Goal: Task Accomplishment & Management: Manage account settings

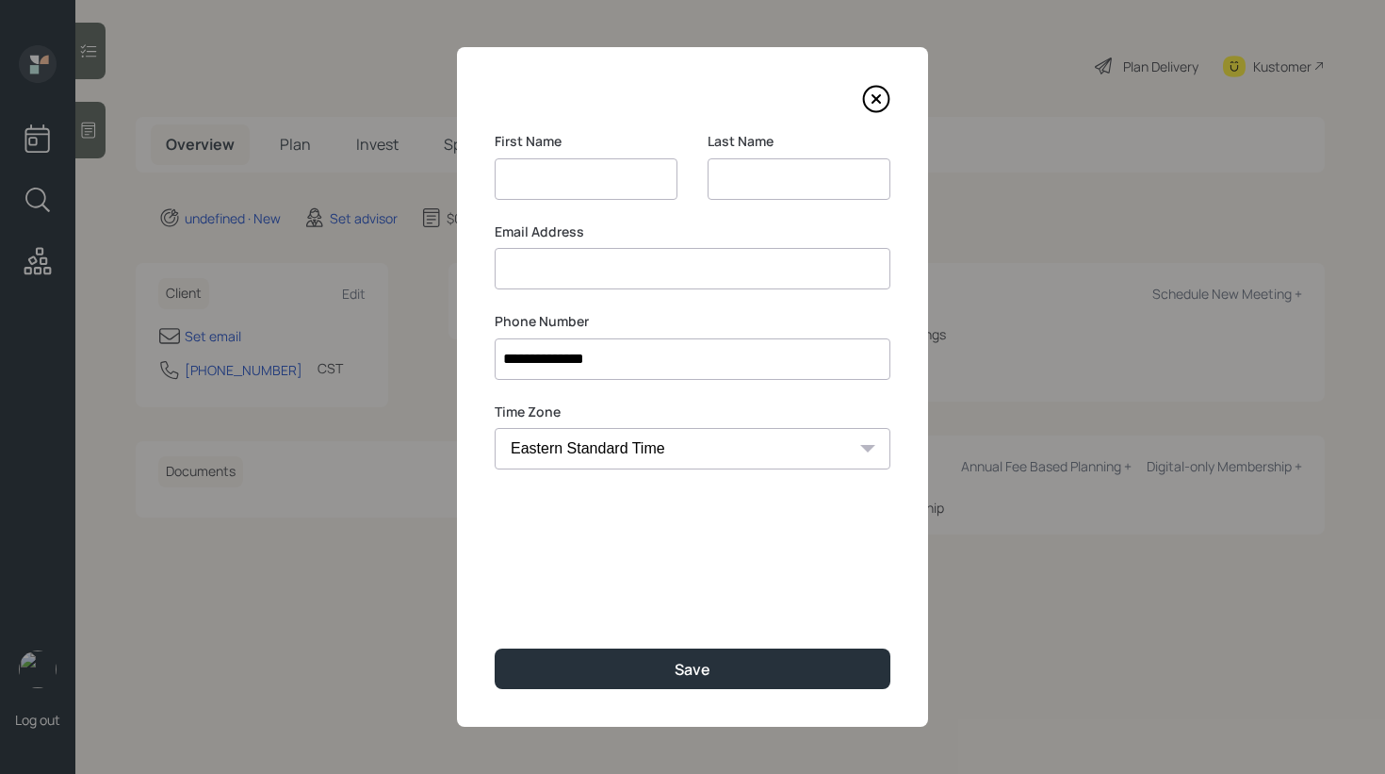
select select "America/[GEOGRAPHIC_DATA]"
click at [562, 178] on input "[PERSON_NAME]" at bounding box center [586, 178] width 183 height 41
type input "[PERSON_NAME]"
click at [755, 180] on input at bounding box center [799, 178] width 183 height 41
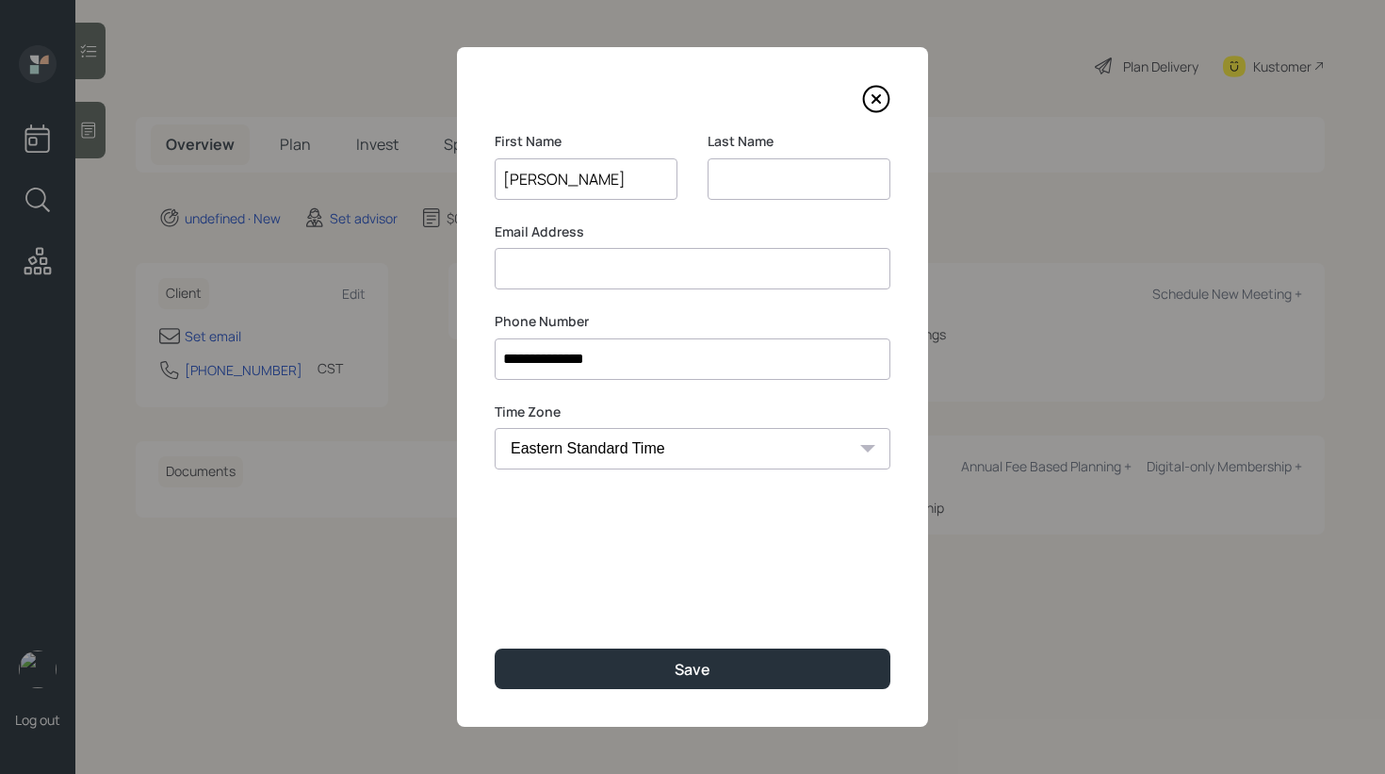
paste input "Brown"
type input "Brown"
click at [608, 275] on input at bounding box center [693, 268] width 396 height 41
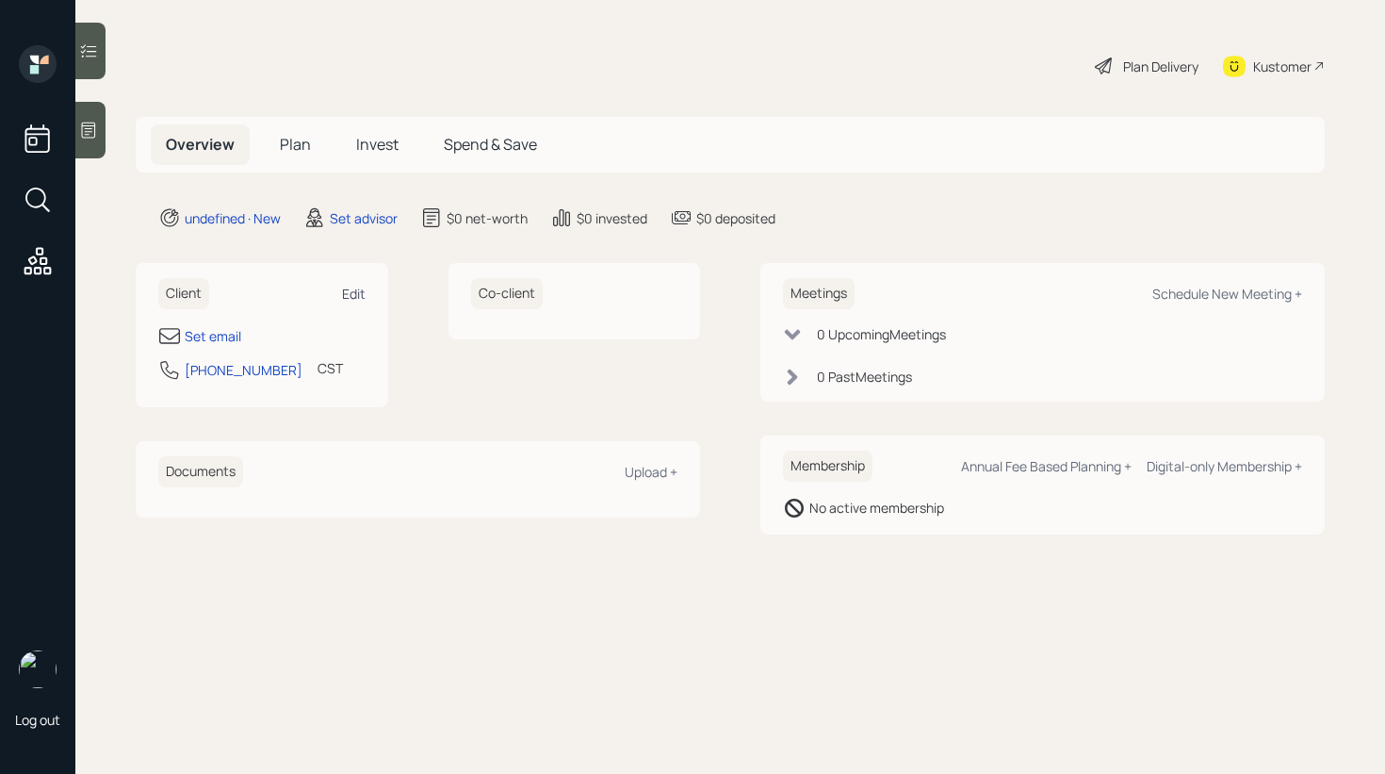
click at [361, 286] on div "Edit" at bounding box center [354, 294] width 24 height 18
select select "America/Chicago"
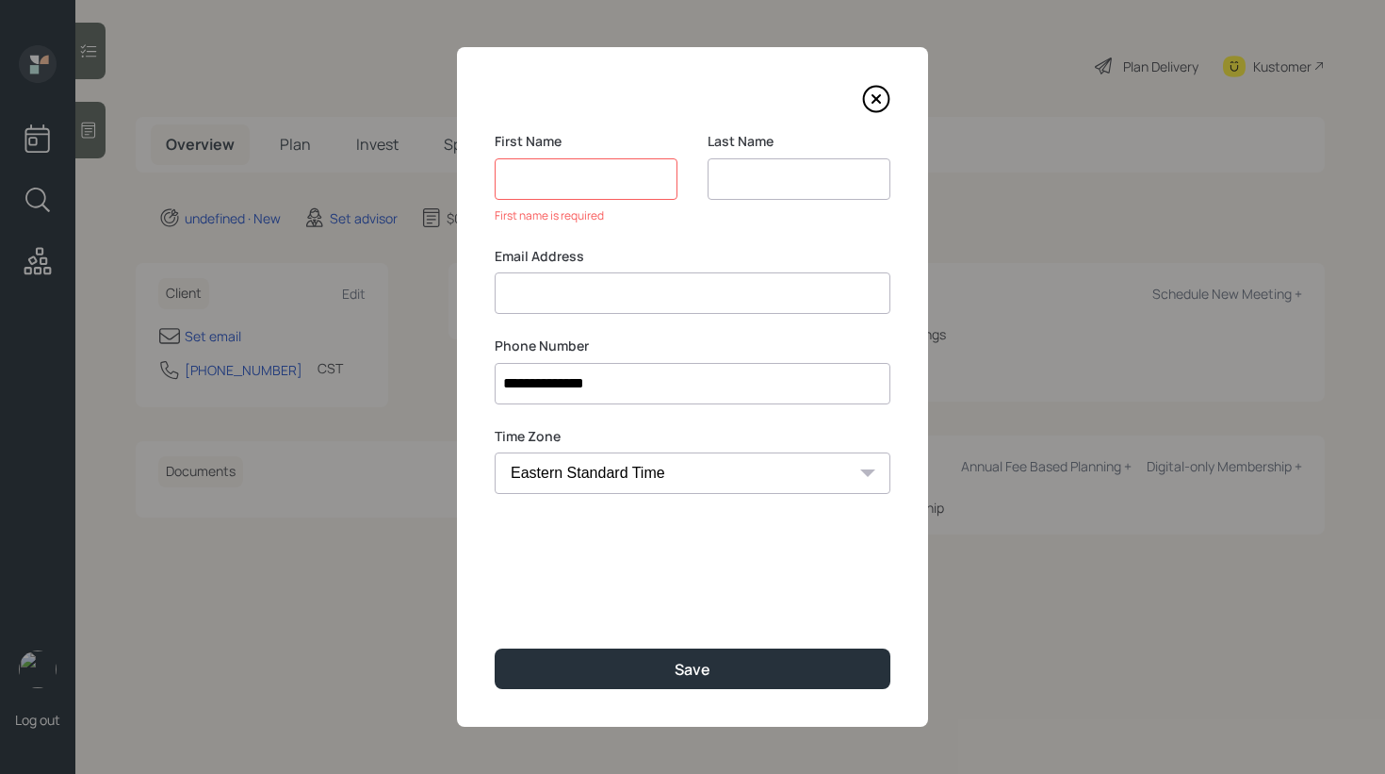
click at [566, 278] on input at bounding box center [693, 292] width 396 height 41
paste input "Moses Brown brownjrmoses@gmail.com"
drag, startPoint x: 601, startPoint y: 295, endPoint x: 482, endPoint y: 279, distance: 120.7
click at [482, 279] on div "**********" at bounding box center [692, 386] width 471 height 679
type input "brownjrmoses@gmail.com"
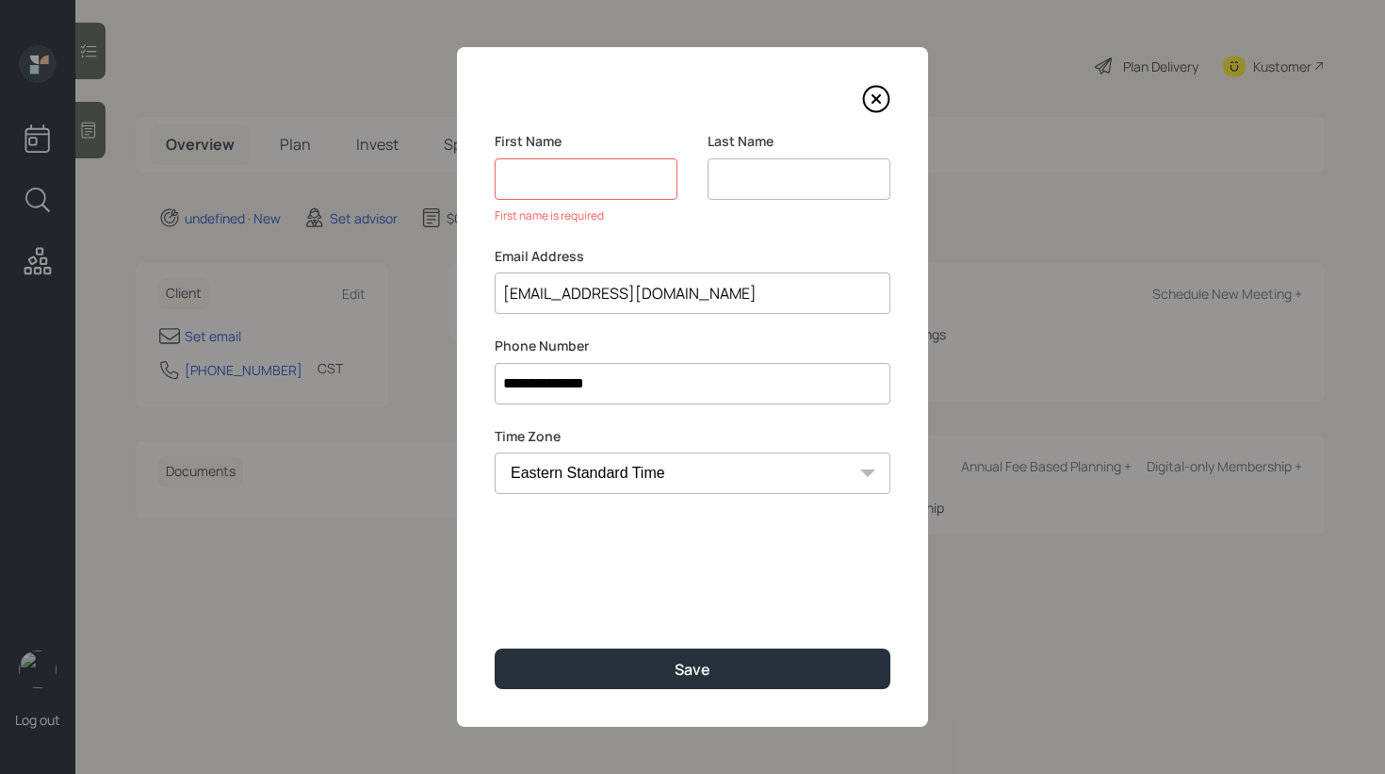
click at [569, 188] on input at bounding box center [586, 178] width 183 height 41
paste input "[PERSON_NAME]"
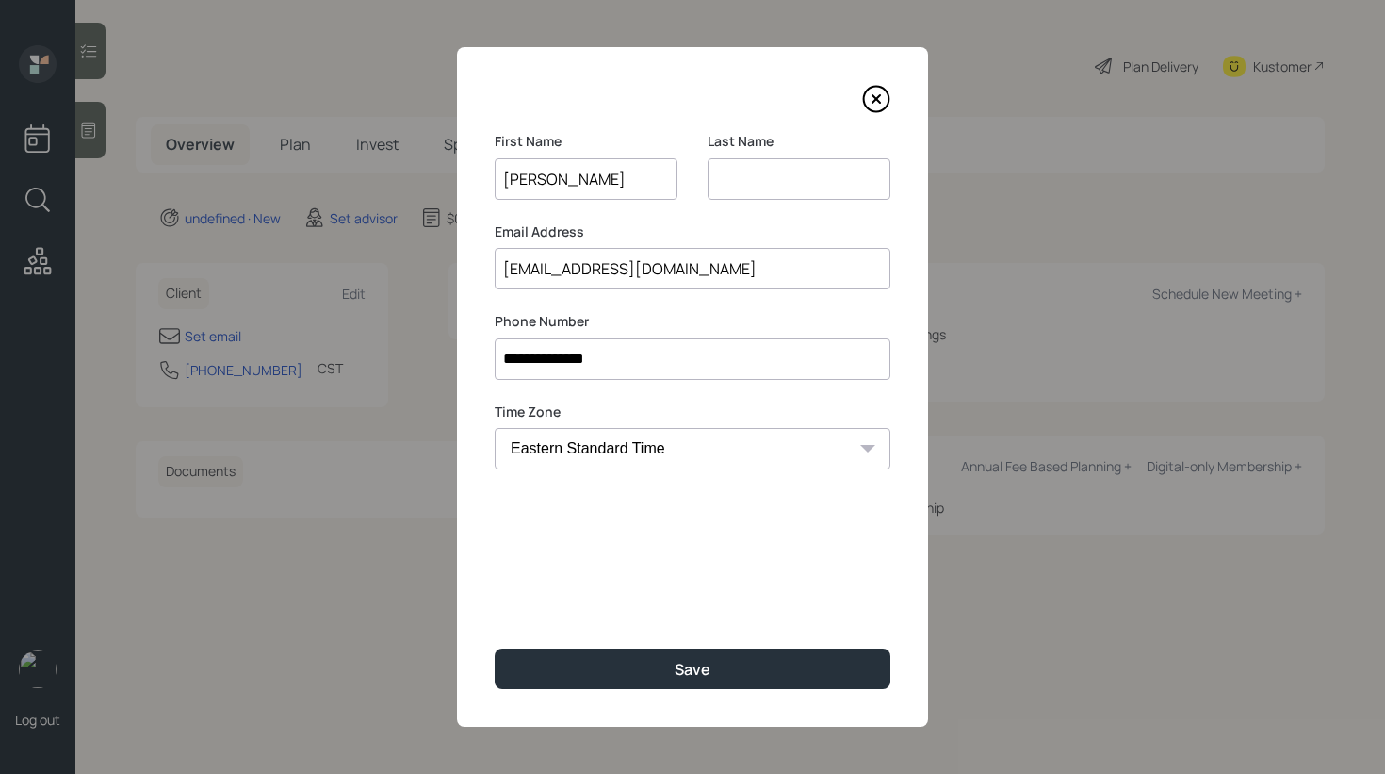
click at [563, 174] on input "[PERSON_NAME]" at bounding box center [586, 178] width 183 height 41
type input "[PERSON_NAME]"
click at [760, 189] on input at bounding box center [799, 178] width 183 height 41
paste input "Brown"
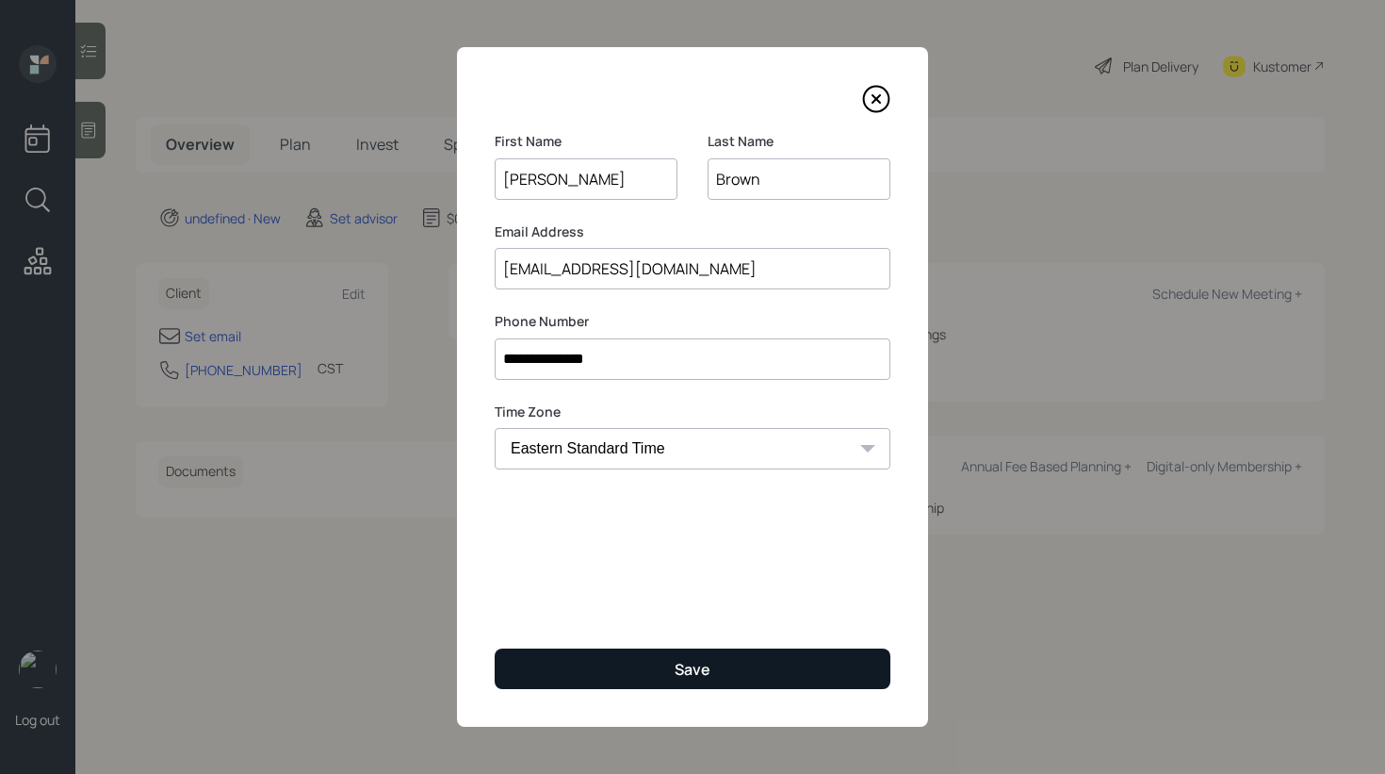
type input "Brown"
click at [642, 657] on button "Save" at bounding box center [693, 668] width 396 height 41
